Goal: Task Accomplishment & Management: Use online tool/utility

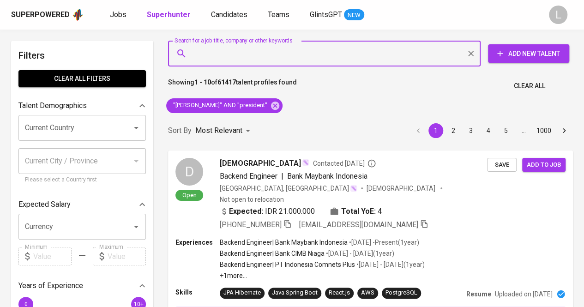
paste input "[EMAIL_ADDRESS][DOMAIN_NAME]"
type input "[EMAIL_ADDRESS][DOMAIN_NAME]"
click at [302, 47] on input "[EMAIL_ADDRESS][DOMAIN_NAME]" at bounding box center [327, 54] width 272 height 18
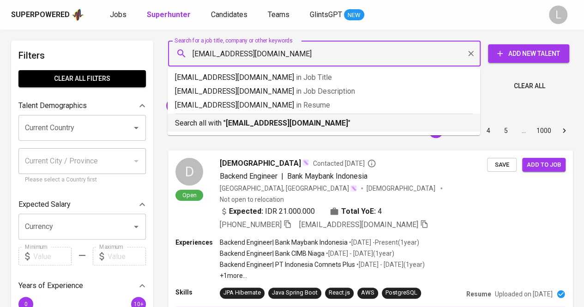
click at [282, 121] on b "[EMAIL_ADDRESS][DOMAIN_NAME]" at bounding box center [287, 123] width 122 height 9
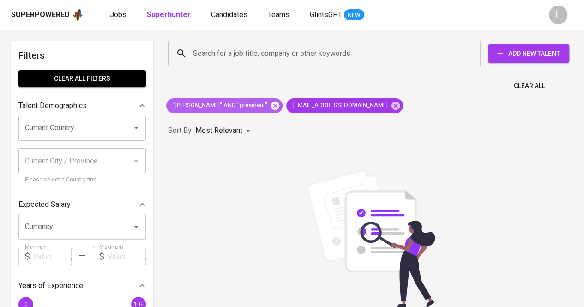
click at [271, 107] on icon at bounding box center [275, 105] width 8 height 8
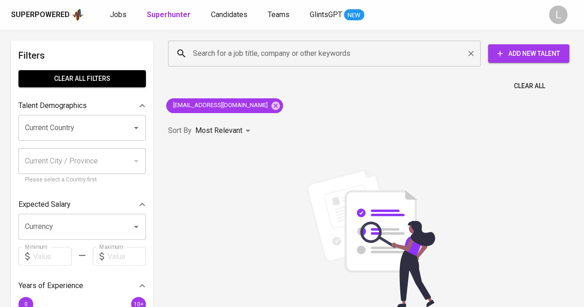
click at [275, 55] on input "Search for a job title, company or other keywords" at bounding box center [327, 54] width 272 height 18
paste input "[PERSON_NAME][EMAIL_ADDRESS][DOMAIN_NAME]"
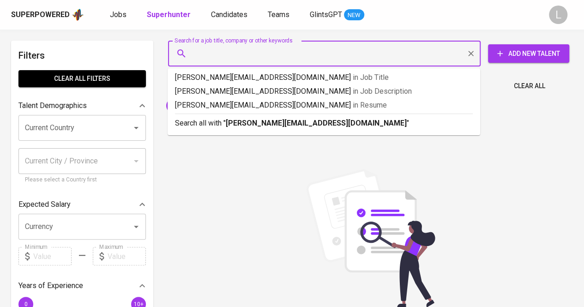
type input "[PERSON_NAME][EMAIL_ADDRESS][DOMAIN_NAME]"
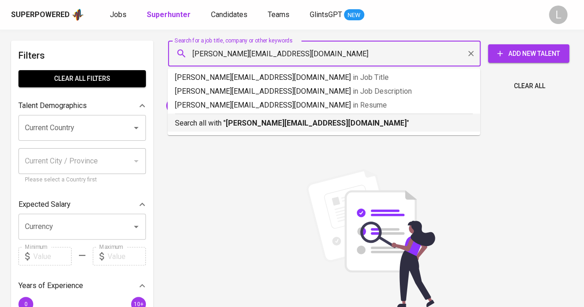
click at [251, 126] on b "[PERSON_NAME][EMAIL_ADDRESS][DOMAIN_NAME]" at bounding box center [316, 123] width 181 height 9
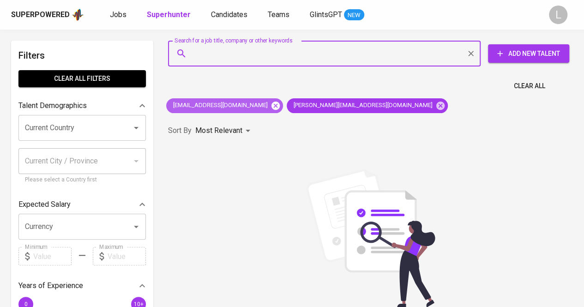
click at [271, 102] on icon at bounding box center [275, 105] width 8 height 8
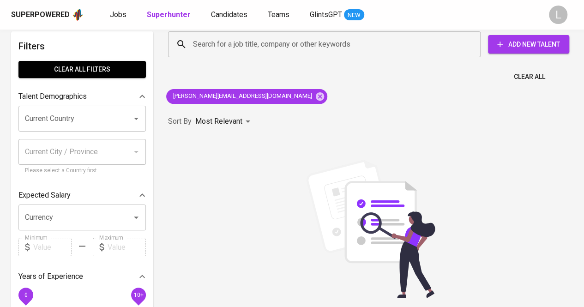
scroll to position [9, 0]
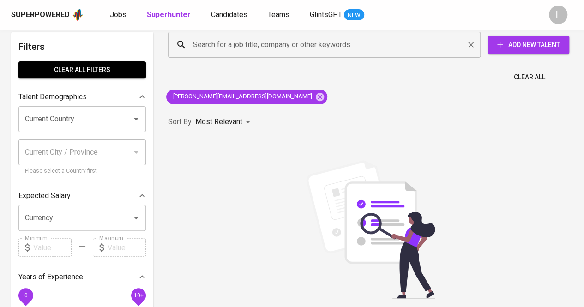
click at [280, 54] on div "Search for a job title, company or other keywords" at bounding box center [324, 45] width 312 height 26
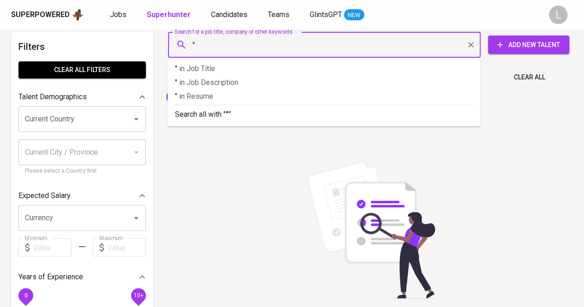
paste input "[PERSON_NAME]"
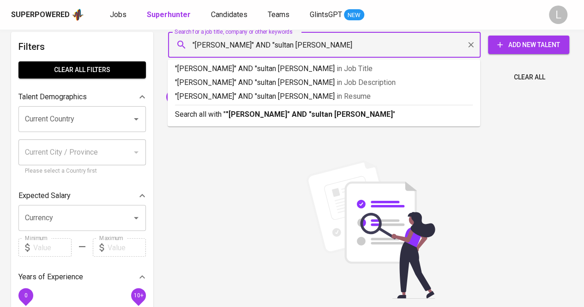
type input ""[PERSON_NAME]" AND "sultan [PERSON_NAME]""
click at [315, 108] on div "Search all with " "[PERSON_NAME]" AND "sultan [PERSON_NAME]" "" at bounding box center [324, 112] width 298 height 15
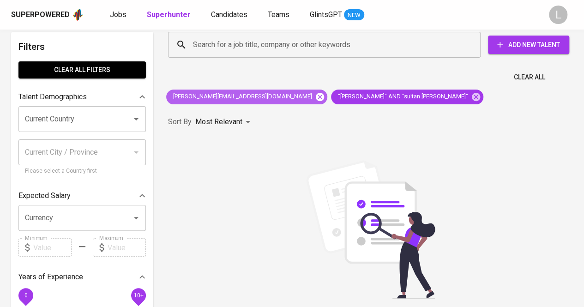
click at [316, 95] on icon at bounding box center [320, 96] width 8 height 8
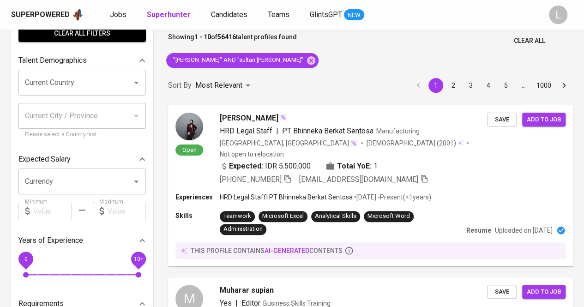
scroll to position [46, 0]
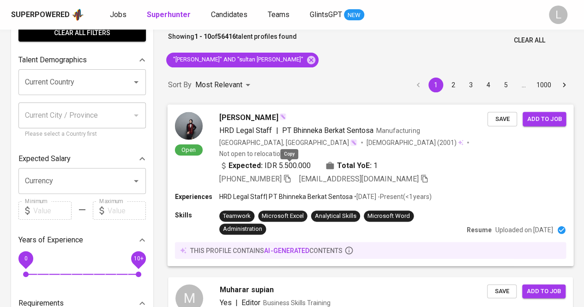
click at [289, 174] on icon "button" at bounding box center [287, 178] width 8 height 8
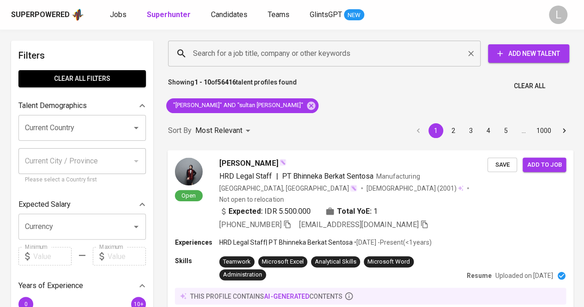
click at [298, 62] on div "Search for a job title, company or other keywords" at bounding box center [324, 54] width 312 height 26
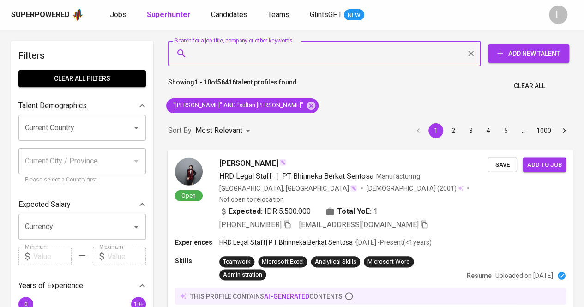
paste input "[EMAIL_ADDRESS][DOMAIN_NAME]"
type input "[EMAIL_ADDRESS][DOMAIN_NAME]"
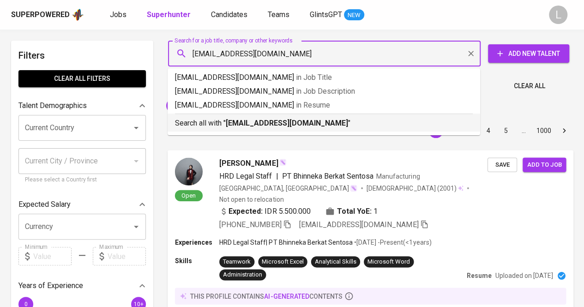
click at [256, 120] on b "[EMAIL_ADDRESS][DOMAIN_NAME]" at bounding box center [287, 123] width 122 height 9
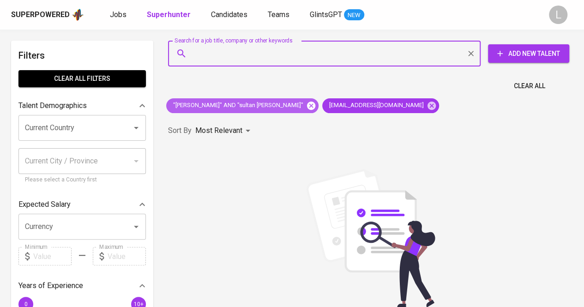
click at [310, 103] on icon at bounding box center [311, 106] width 10 height 10
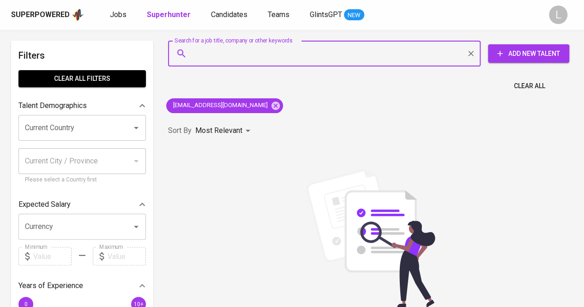
click at [292, 51] on input "Search for a job title, company or other keywords" at bounding box center [327, 54] width 272 height 18
paste input "[EMAIL_ADDRESS][DOMAIN_NAME]"
type input "[EMAIL_ADDRESS][DOMAIN_NAME]"
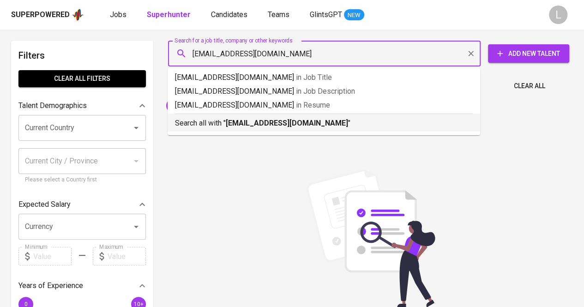
click at [272, 117] on div "Search all with " [EMAIL_ADDRESS][DOMAIN_NAME] "" at bounding box center [324, 121] width 298 height 15
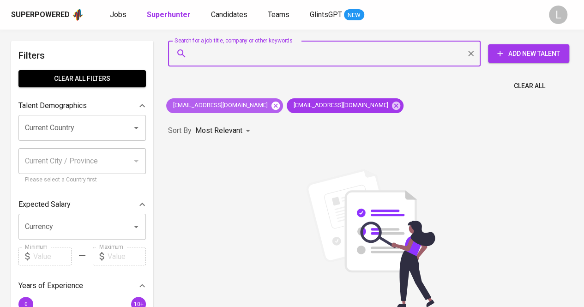
click at [270, 104] on icon at bounding box center [275, 106] width 10 height 10
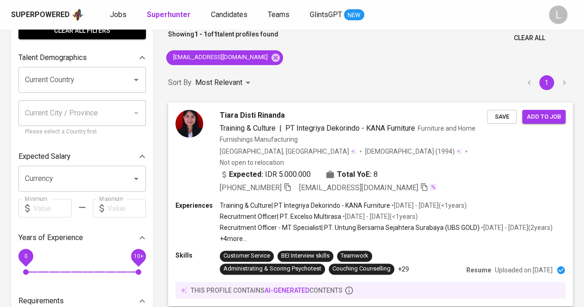
scroll to position [53, 0]
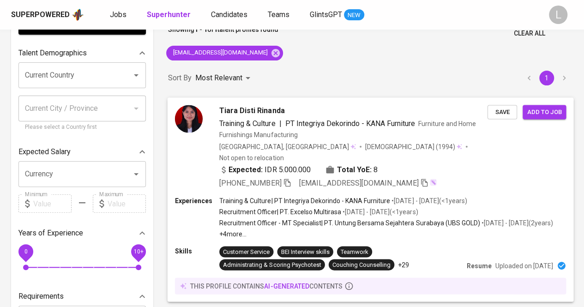
click at [290, 178] on icon "button" at bounding box center [287, 182] width 8 height 8
click at [290, 179] on icon "button" at bounding box center [287, 183] width 6 height 8
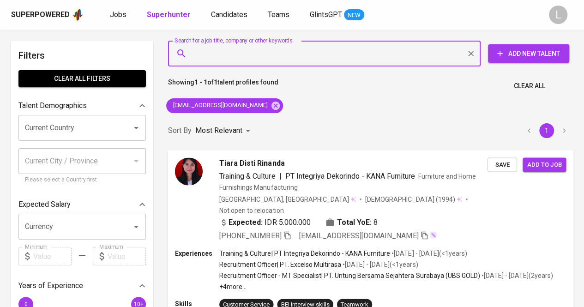
click at [320, 50] on input "Search for a job title, company or other keywords" at bounding box center [327, 54] width 272 height 18
paste input "[EMAIL_ADDRESS][DOMAIN_NAME]"
type input "[EMAIL_ADDRESS][DOMAIN_NAME]"
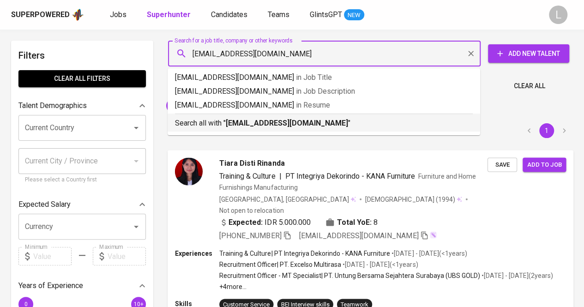
click at [280, 122] on b "[EMAIL_ADDRESS][DOMAIN_NAME]" at bounding box center [287, 123] width 122 height 9
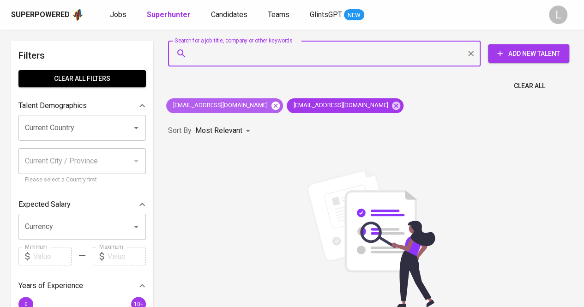
click at [271, 102] on icon at bounding box center [275, 105] width 8 height 8
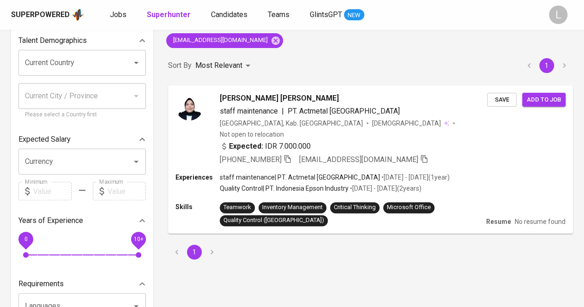
scroll to position [66, 0]
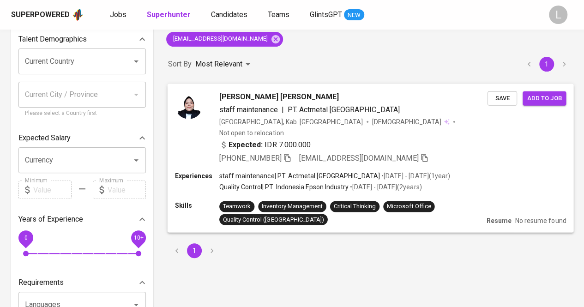
click at [283, 153] on icon "button" at bounding box center [287, 157] width 8 height 8
